Goal: Navigation & Orientation: Find specific page/section

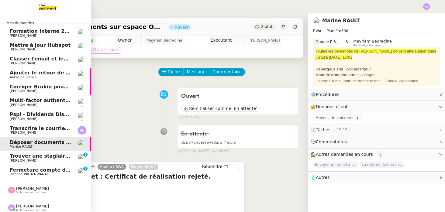
scroll to position [118, 0]
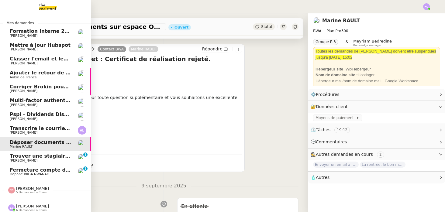
click at [36, 157] on span "Trouver une stagiaire administrative" at bounding box center [60, 156] width 100 height 6
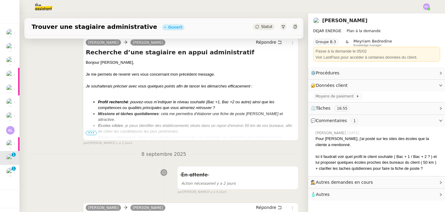
scroll to position [257, 0]
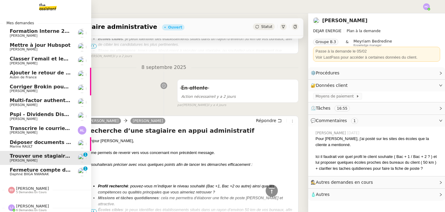
click at [31, 173] on span "Daphné BIIGA NWANAK" at bounding box center [29, 174] width 39 height 4
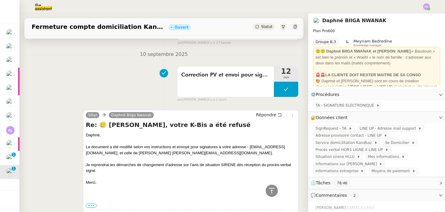
scroll to position [7, 0]
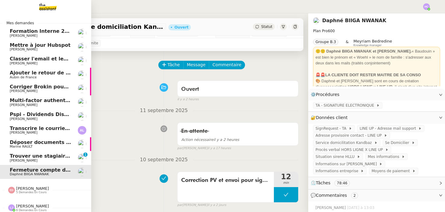
click at [23, 142] on span "Déposer documents sur espace OPCO" at bounding box center [61, 143] width 103 height 6
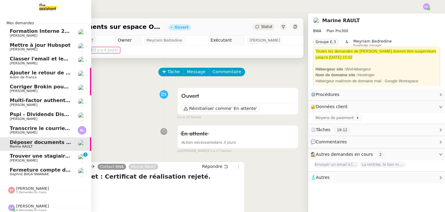
scroll to position [2, 0]
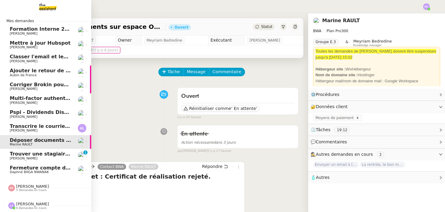
click at [21, 186] on span "[PERSON_NAME]" at bounding box center [32, 186] width 33 height 5
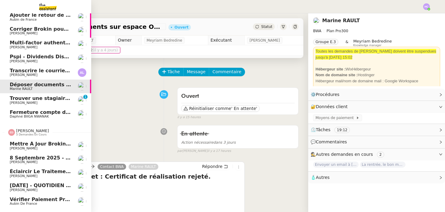
scroll to position [72, 0]
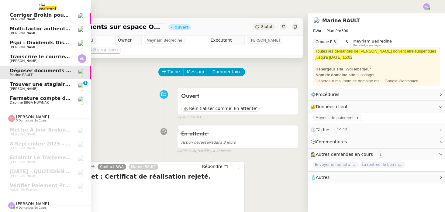
click at [22, 204] on span "[PERSON_NAME]" at bounding box center [32, 204] width 33 height 5
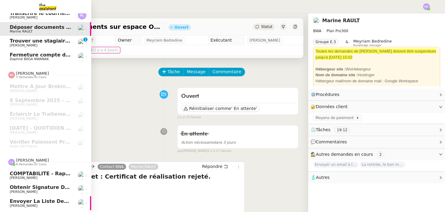
scroll to position [155, 0]
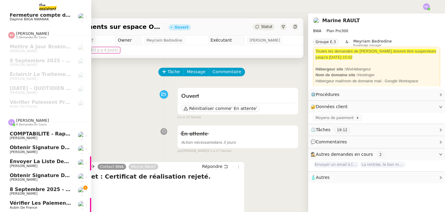
click at [28, 190] on span "8 septembre 2025 - QUOTIDIEN - OPAL - Gestion de la boîte mail OPAL" at bounding box center [107, 190] width 195 height 6
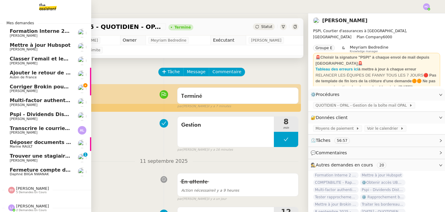
click at [39, 47] on span "Mettre à jour Hubspot" at bounding box center [40, 45] width 61 height 6
